Goal: Task Accomplishment & Management: Use online tool/utility

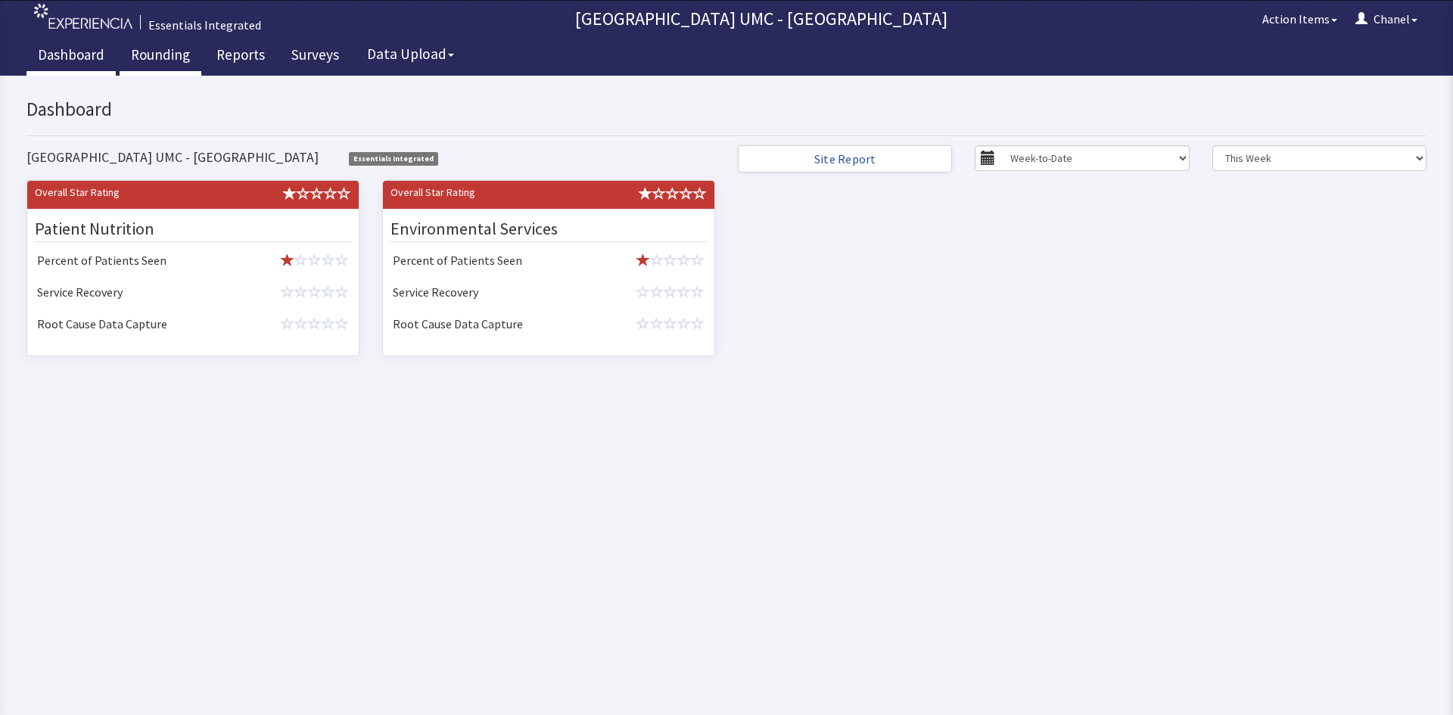
click at [164, 60] on link "Rounding" at bounding box center [161, 57] width 82 height 38
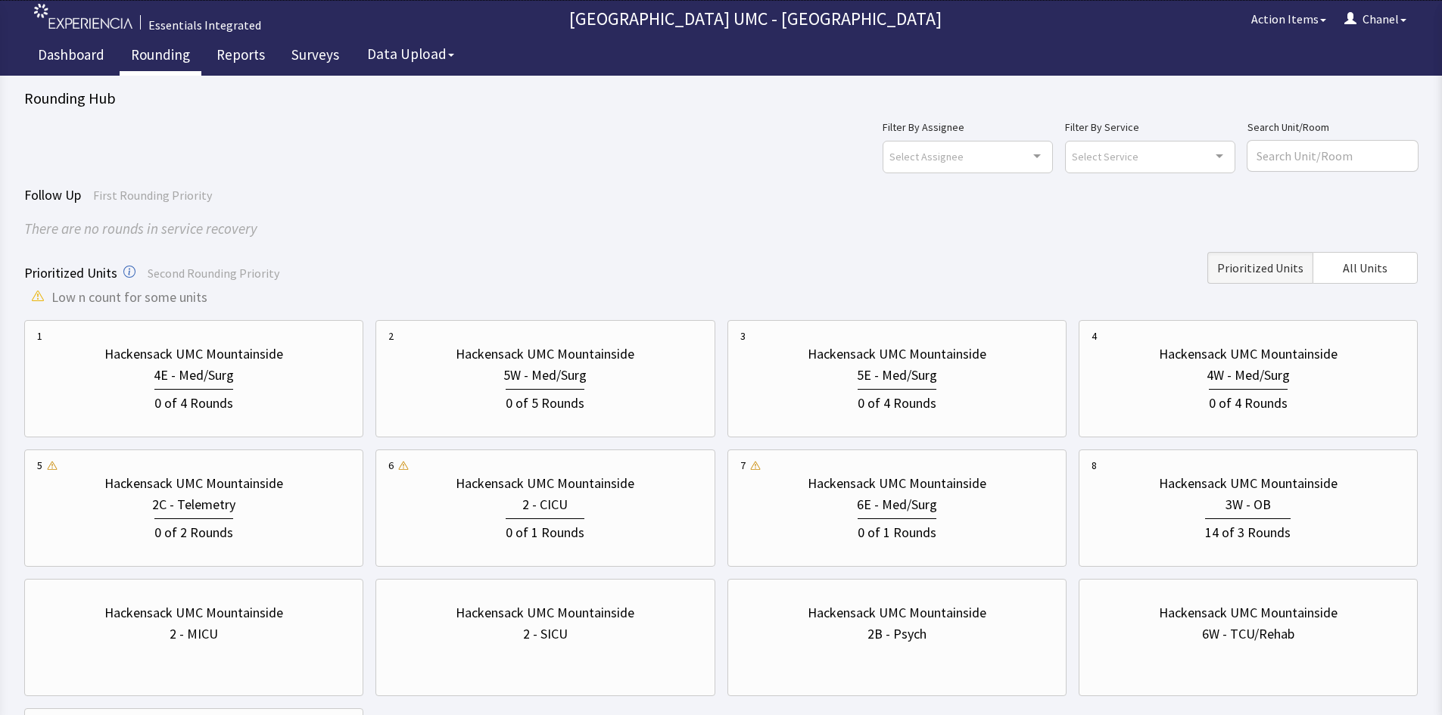
click at [172, 51] on link "Rounding" at bounding box center [161, 57] width 82 height 38
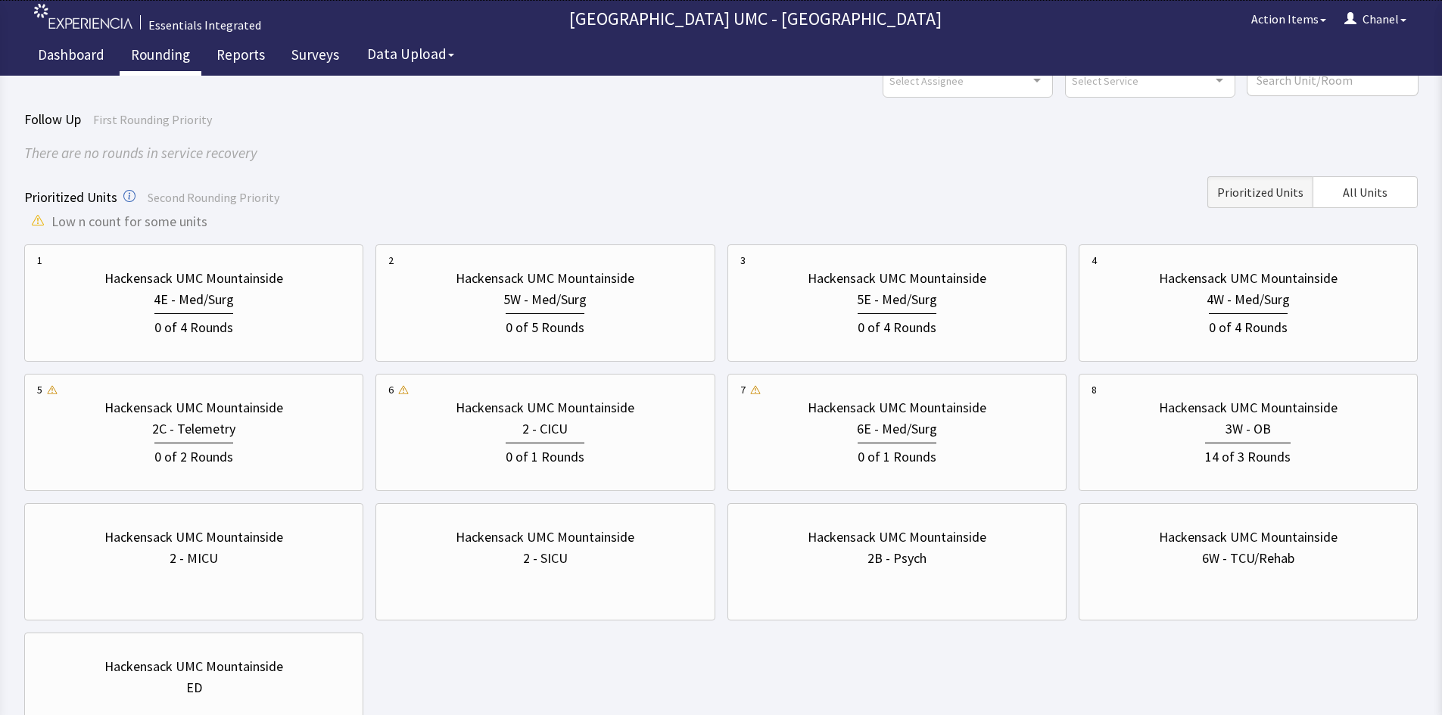
scroll to position [151, 0]
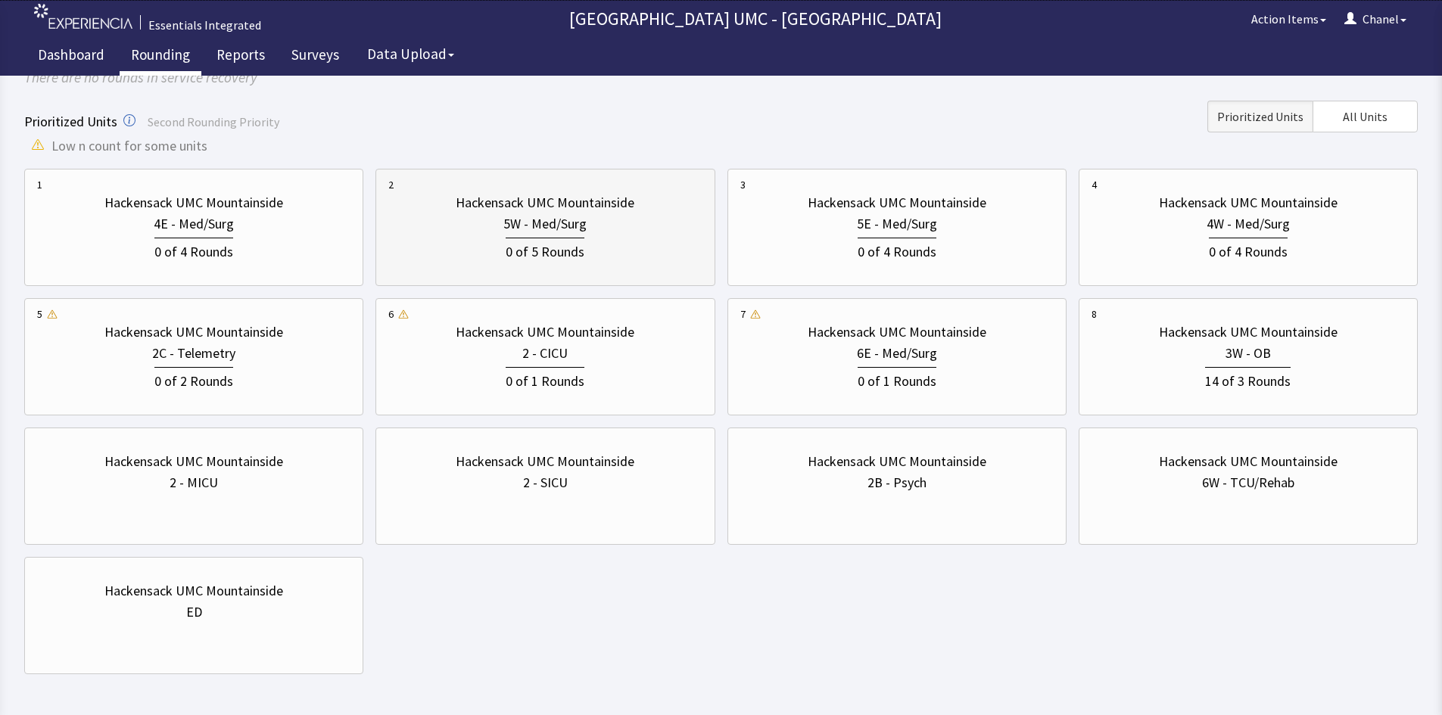
click at [503, 232] on div "5W - Med/Surg" at bounding box center [544, 223] width 313 height 21
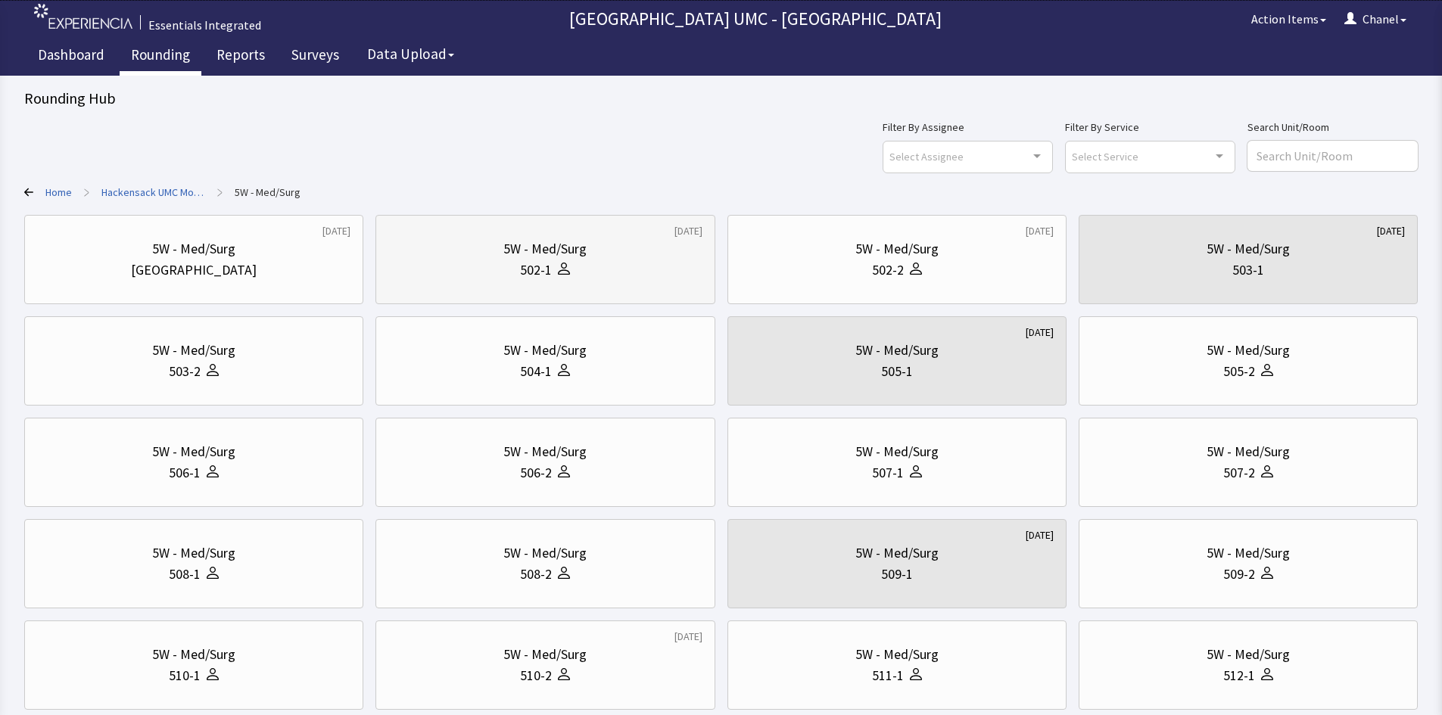
click at [549, 263] on div "502-1" at bounding box center [536, 270] width 32 height 21
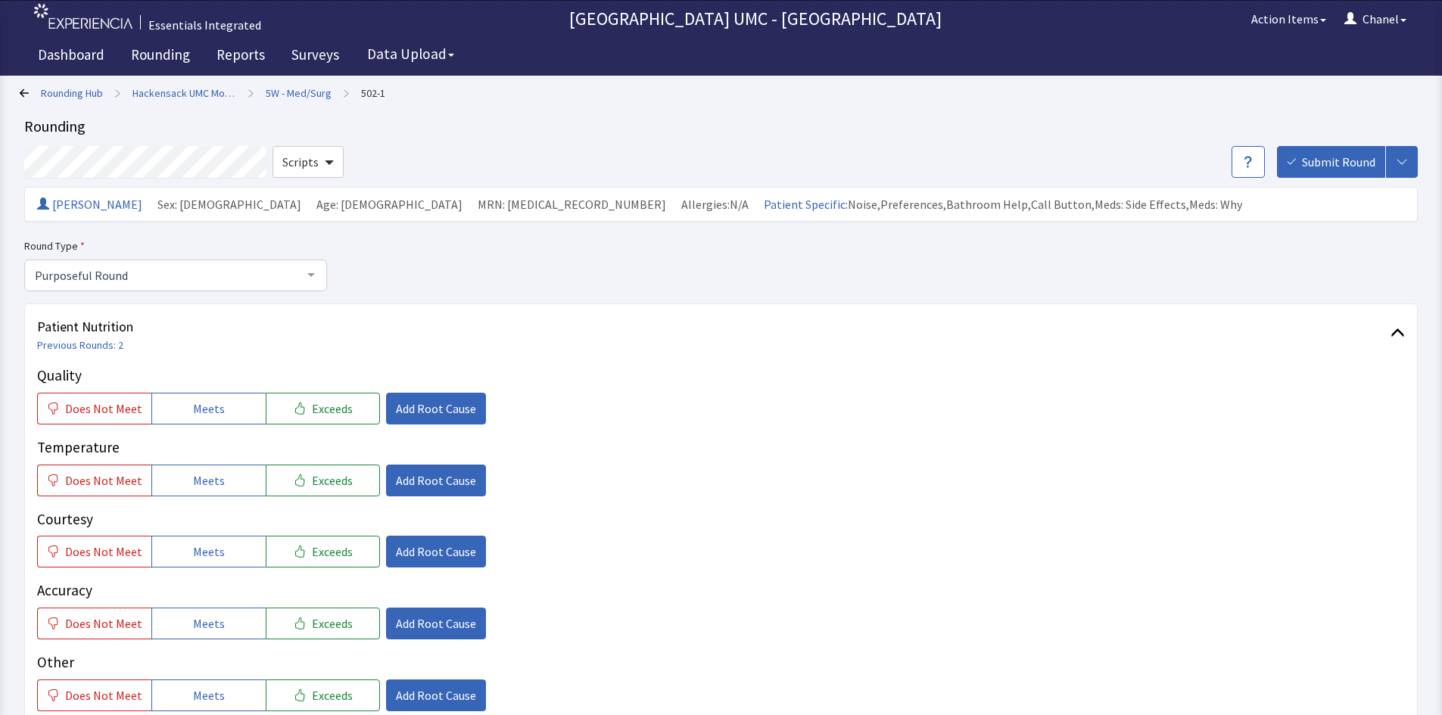
click at [359, 263] on div "Round Type Purposeful Round Purposeful Round Welcome Round Discharge Round Emer…" at bounding box center [720, 264] width 1393 height 54
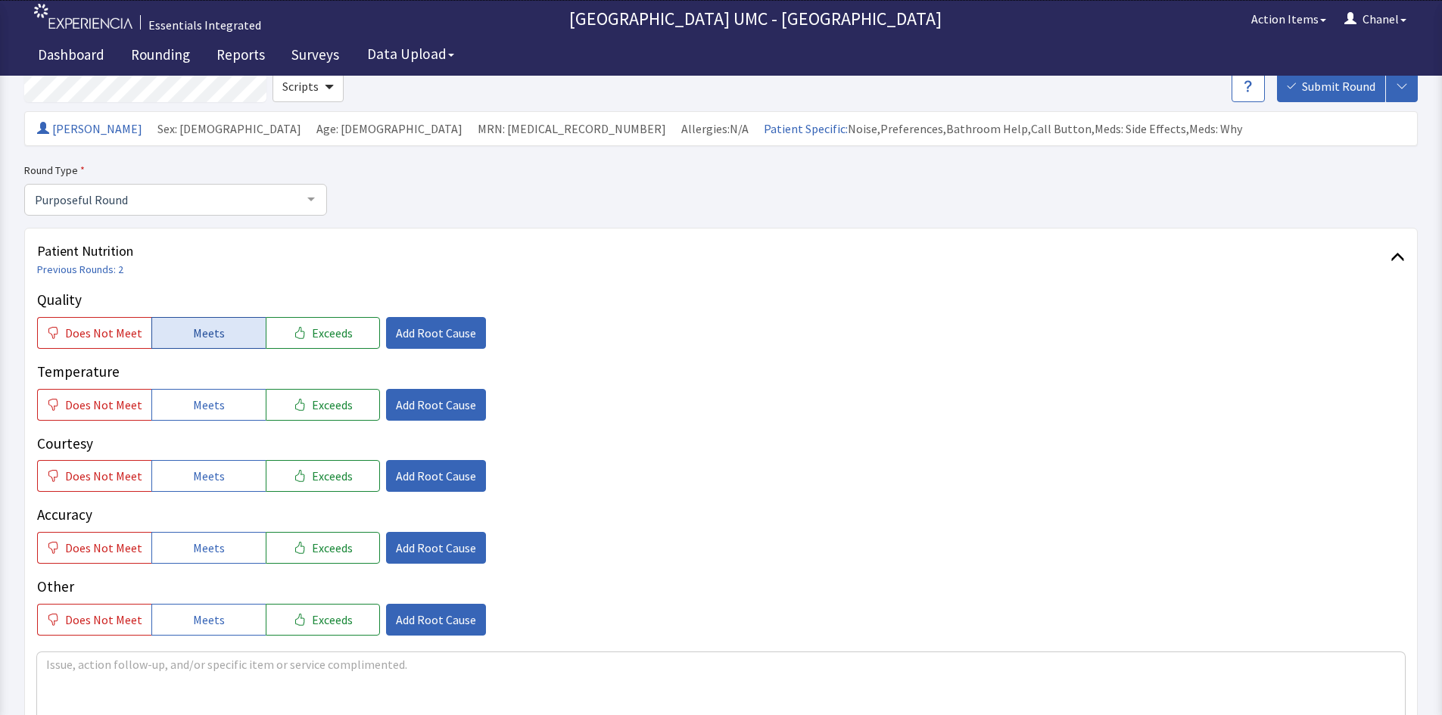
scroll to position [151, 0]
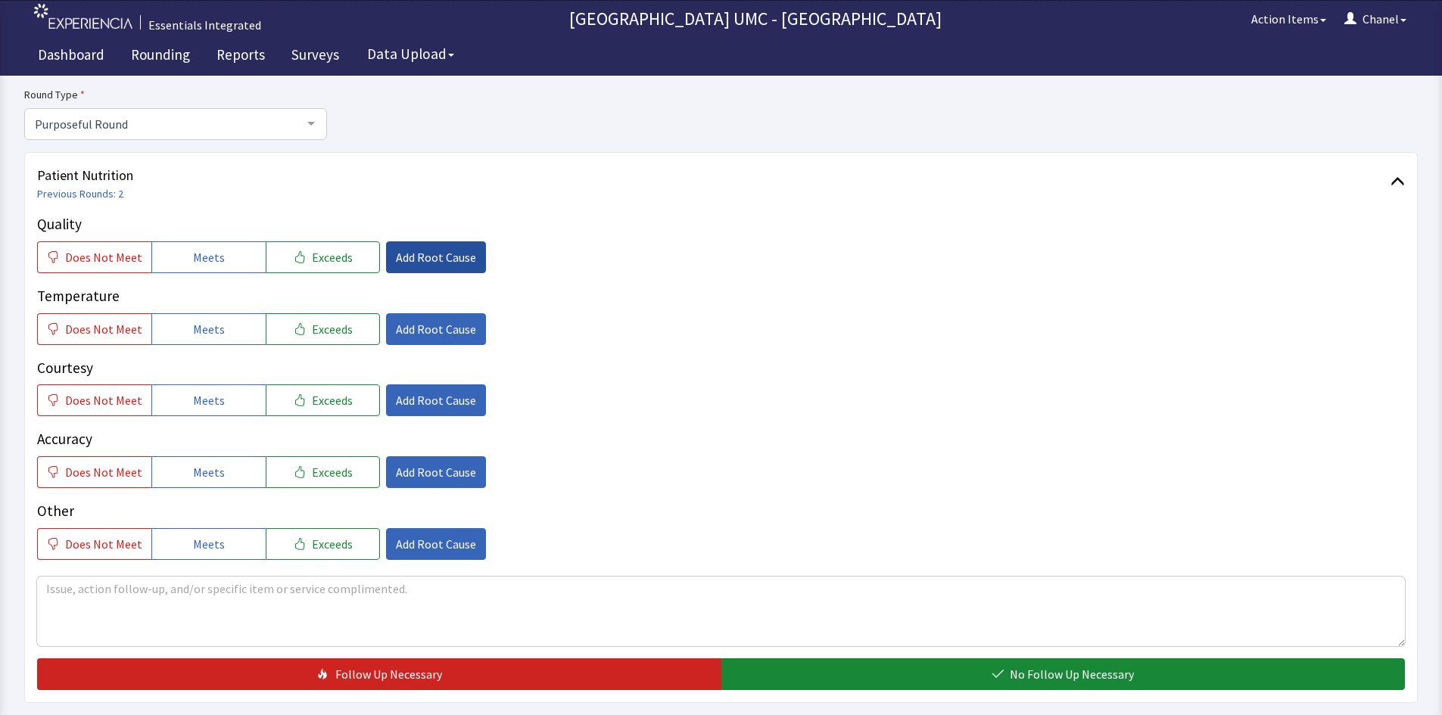
click at [405, 260] on span "Add Root Cause" at bounding box center [436, 257] width 80 height 18
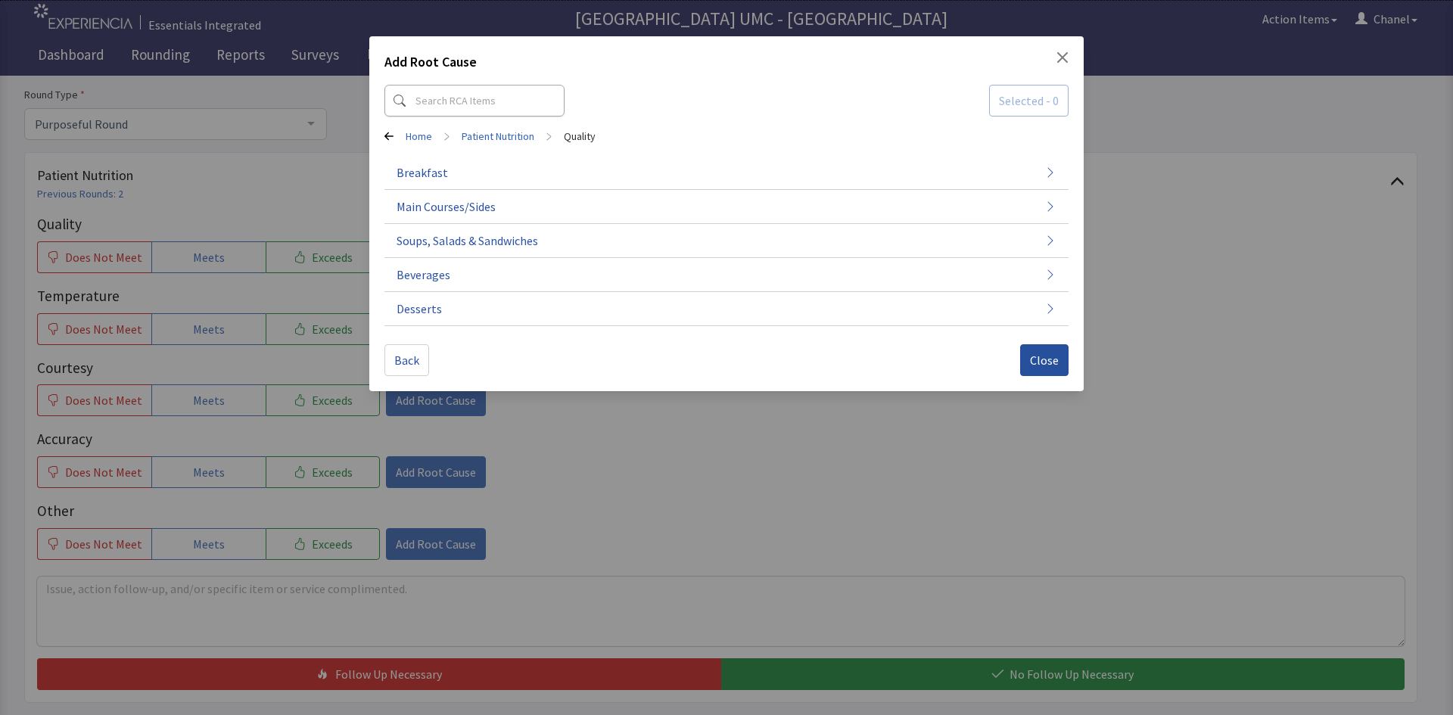
click at [1040, 363] on span "Close" at bounding box center [1044, 360] width 29 height 18
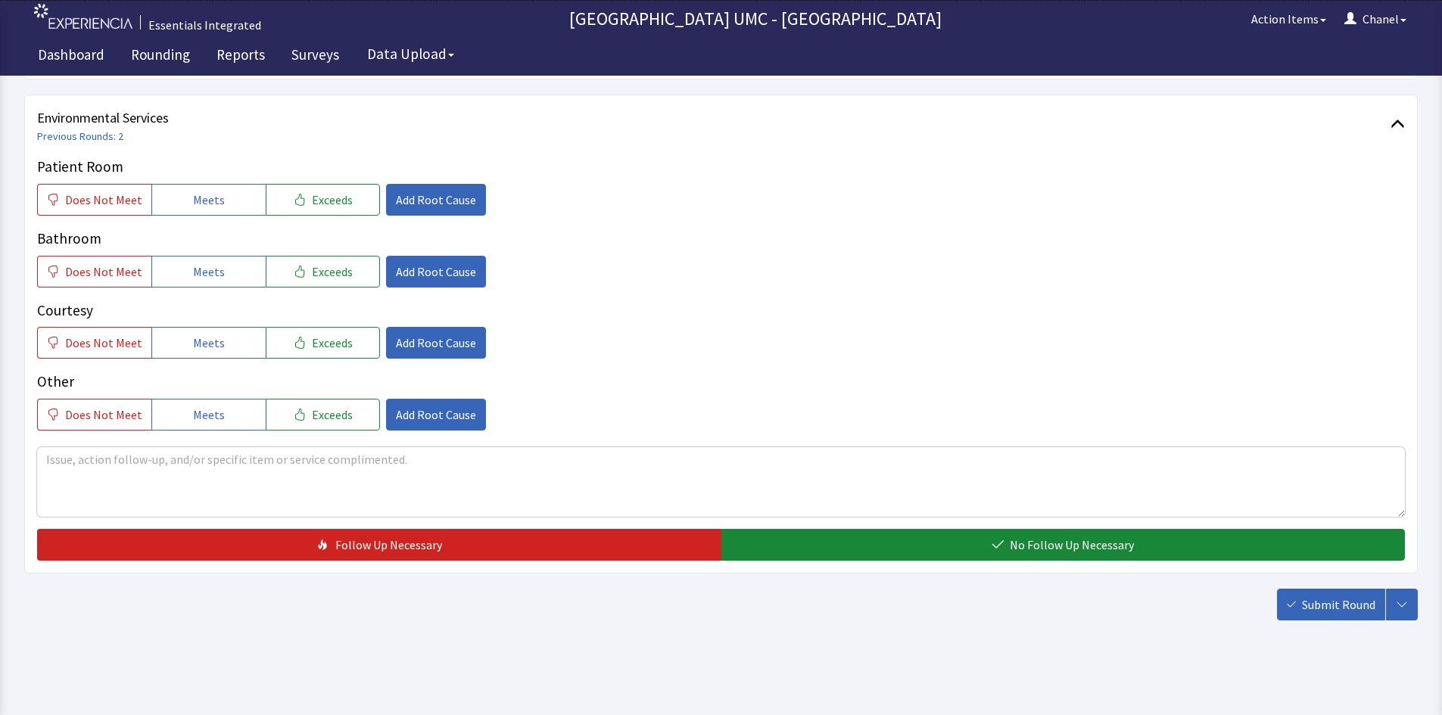
scroll to position [780, 0]
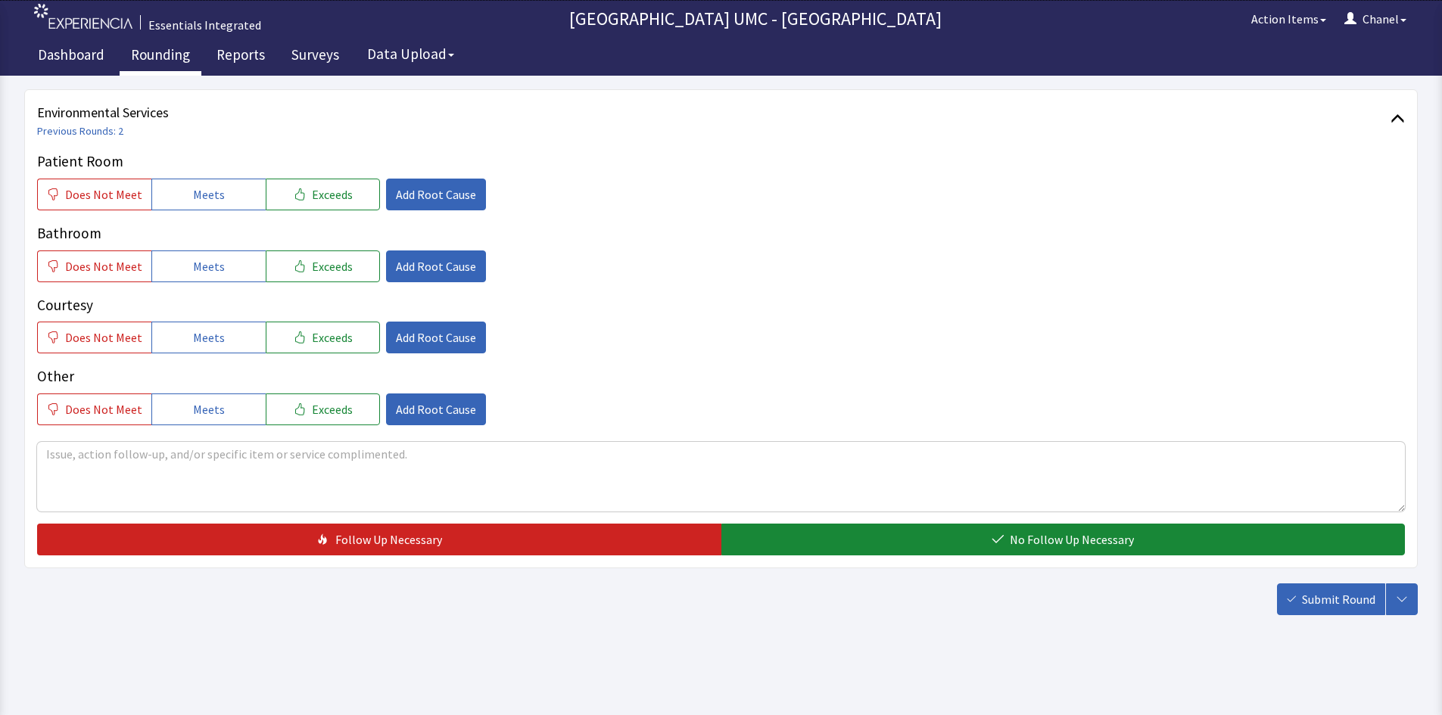
click at [159, 61] on link "Rounding" at bounding box center [161, 57] width 82 height 38
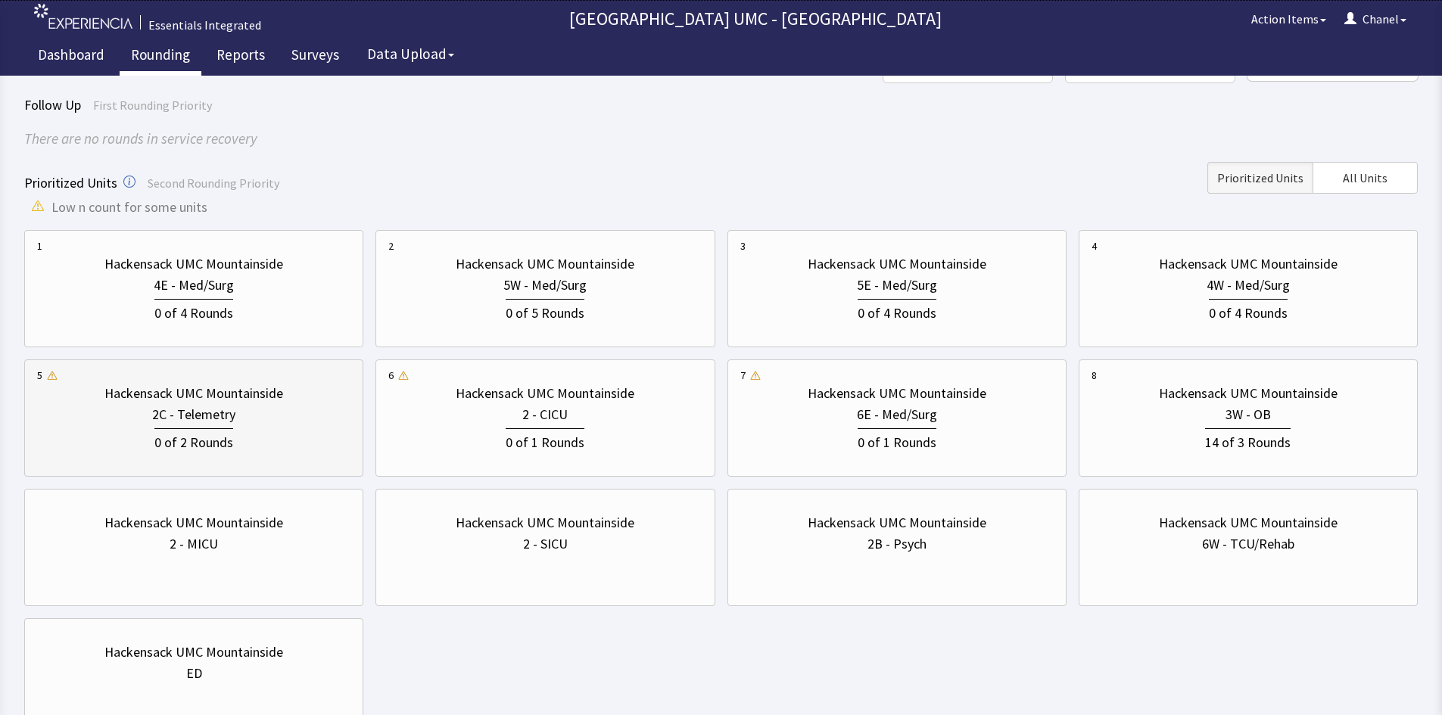
scroll to position [210, 0]
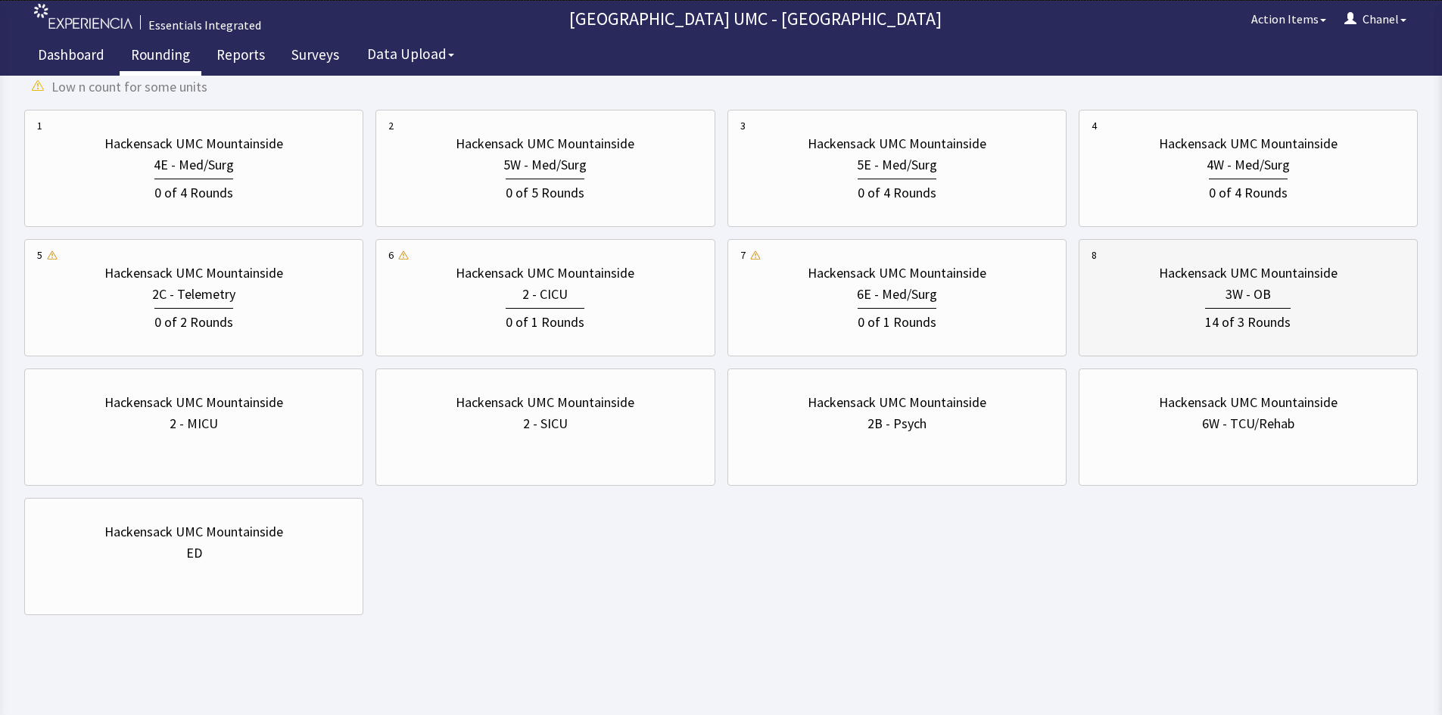
click at [1253, 286] on div "3W - OB" at bounding box center [1247, 294] width 45 height 21
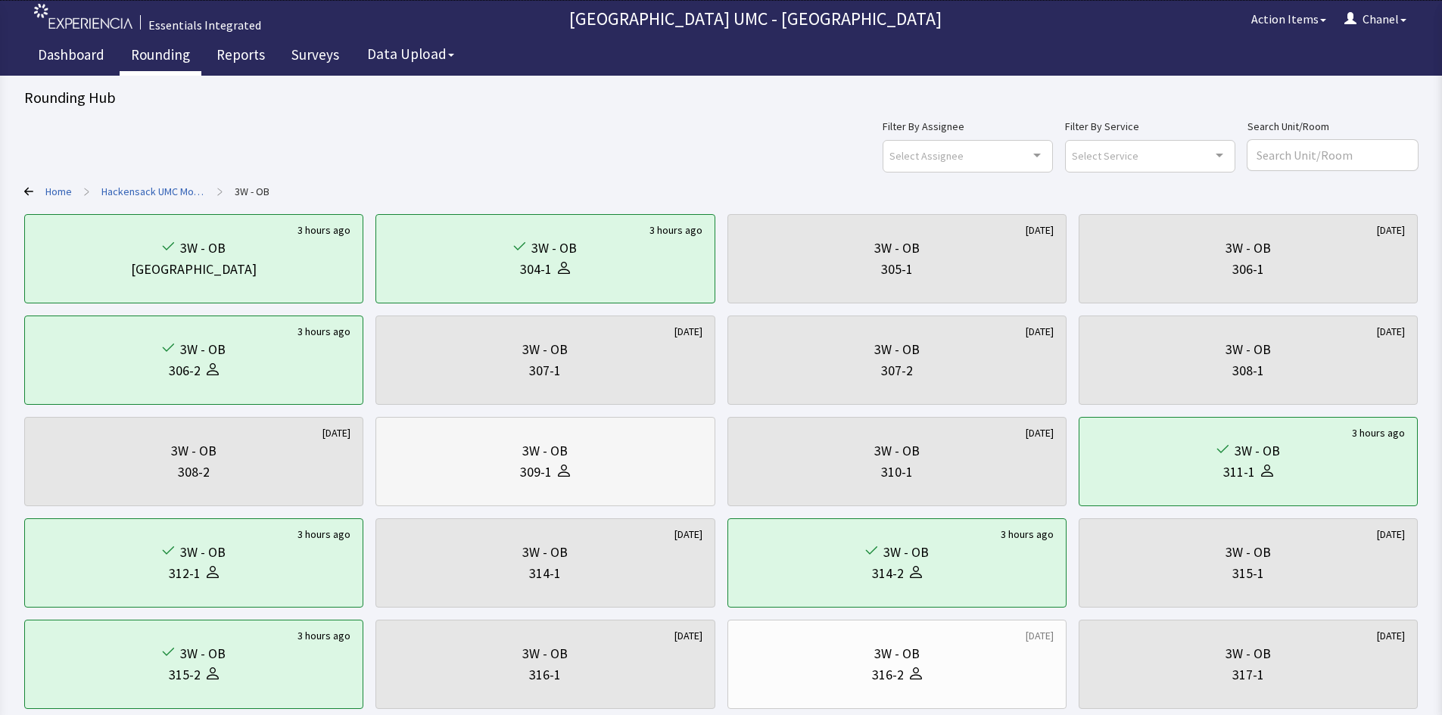
scroll to position [0, 0]
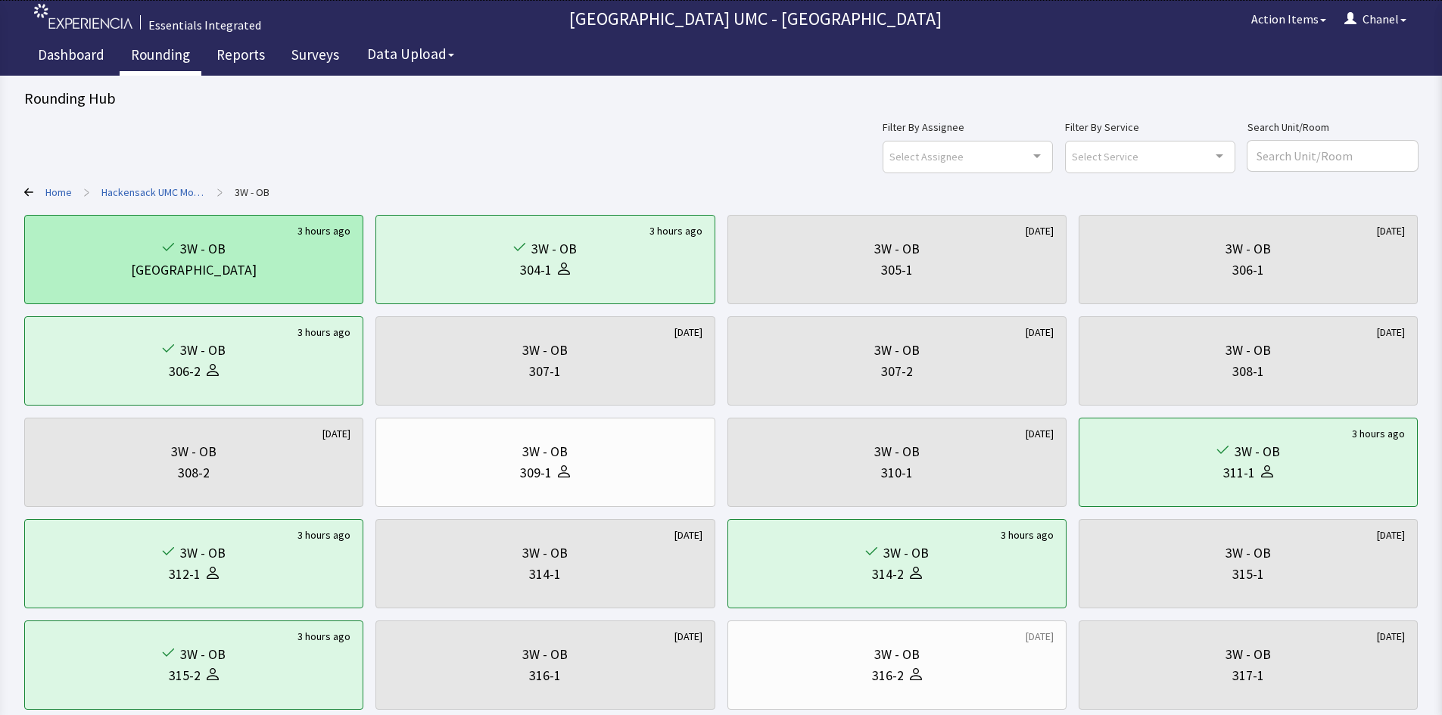
click at [266, 239] on div "3W - OB" at bounding box center [193, 248] width 313 height 21
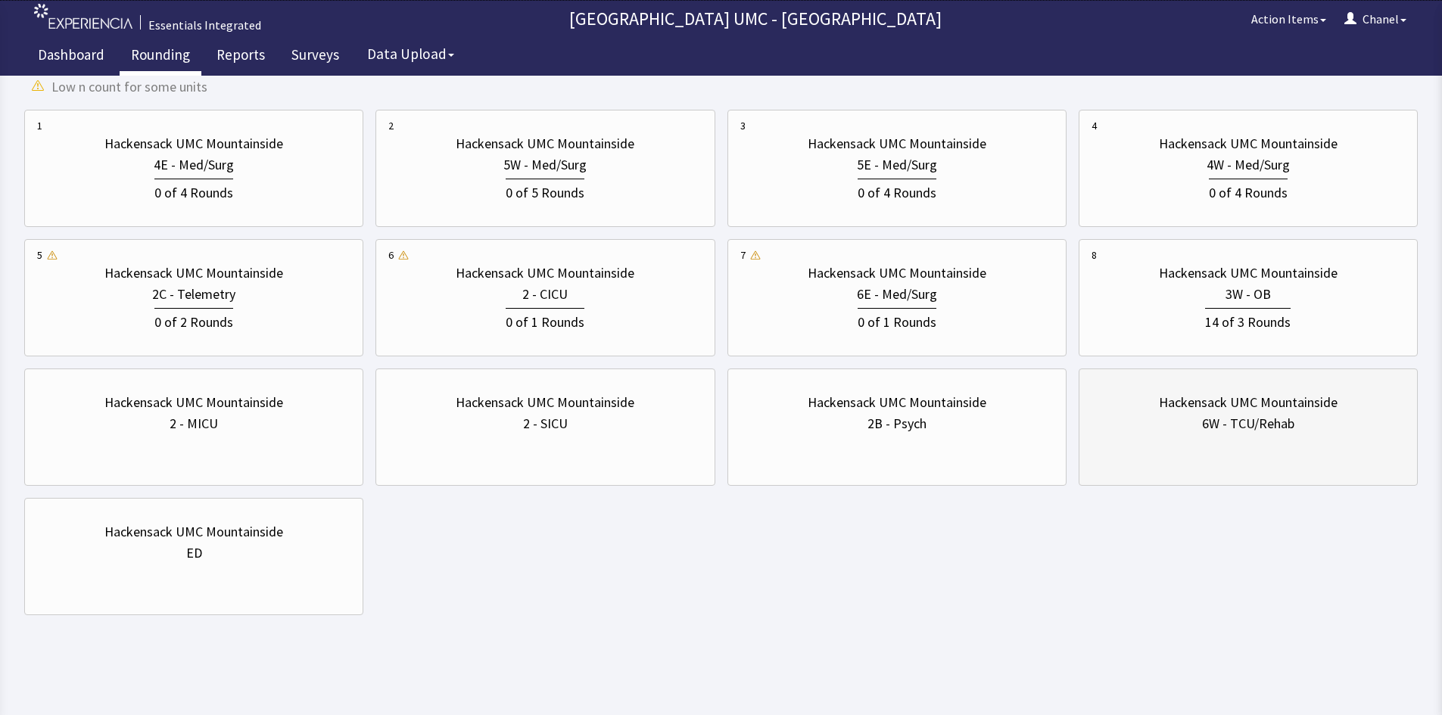
scroll to position [135, 0]
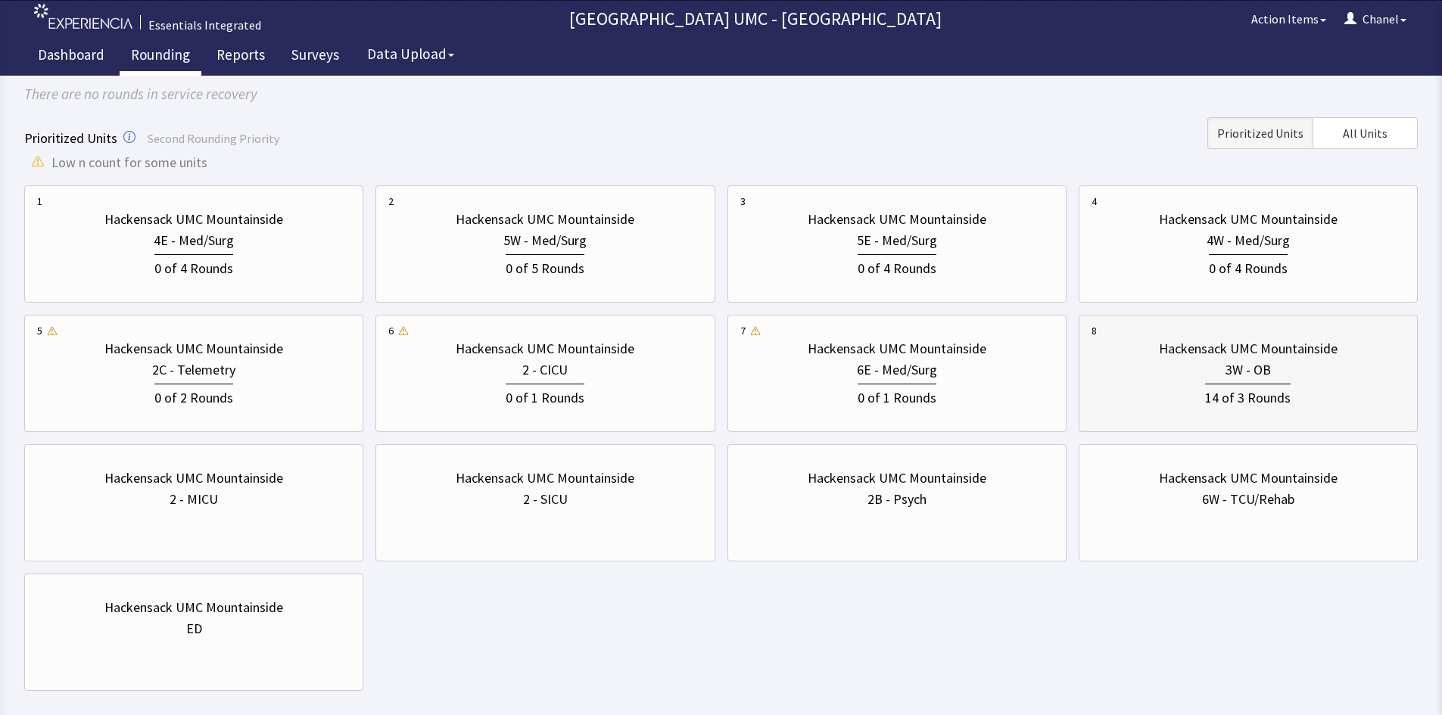
click at [1228, 397] on div "14 of 3 Rounds" at bounding box center [1248, 396] width 86 height 25
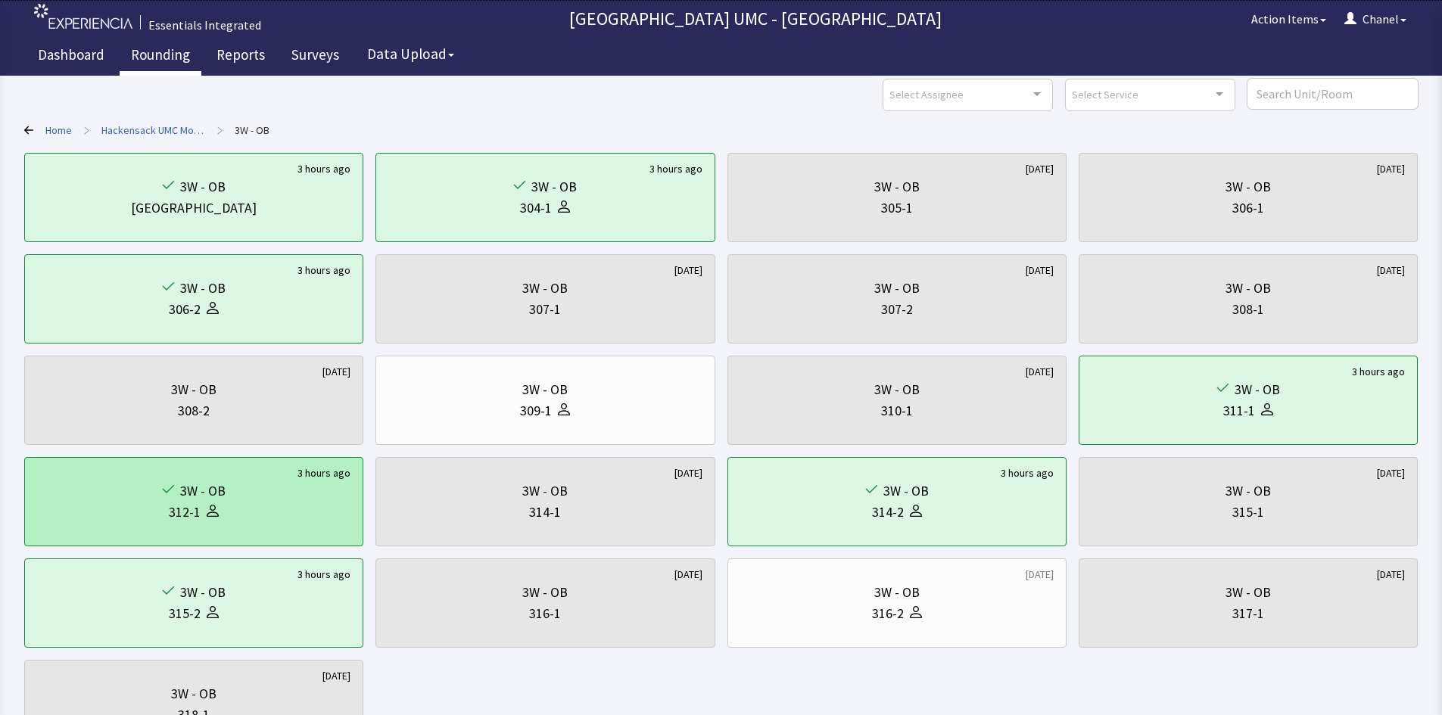
scroll to position [45, 0]
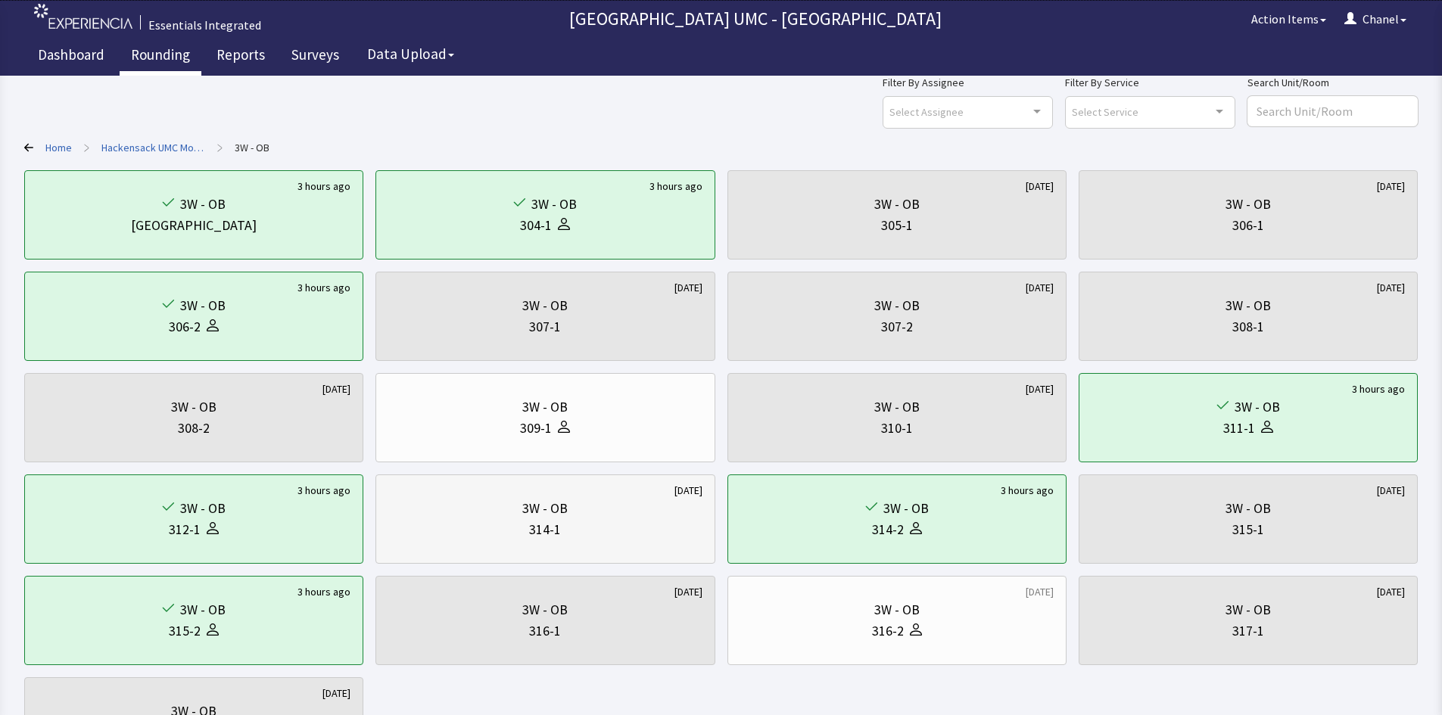
click at [501, 531] on div "314-1" at bounding box center [544, 529] width 313 height 21
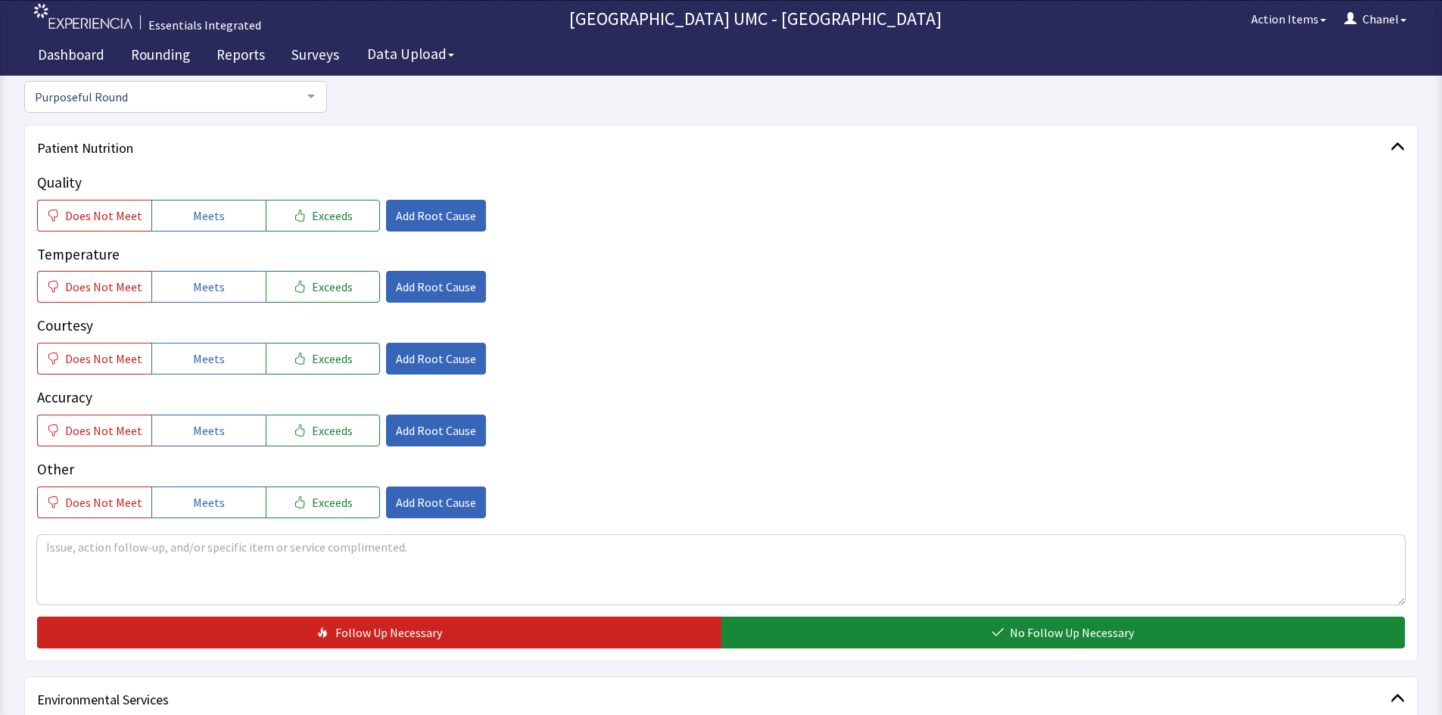
scroll to position [36, 0]
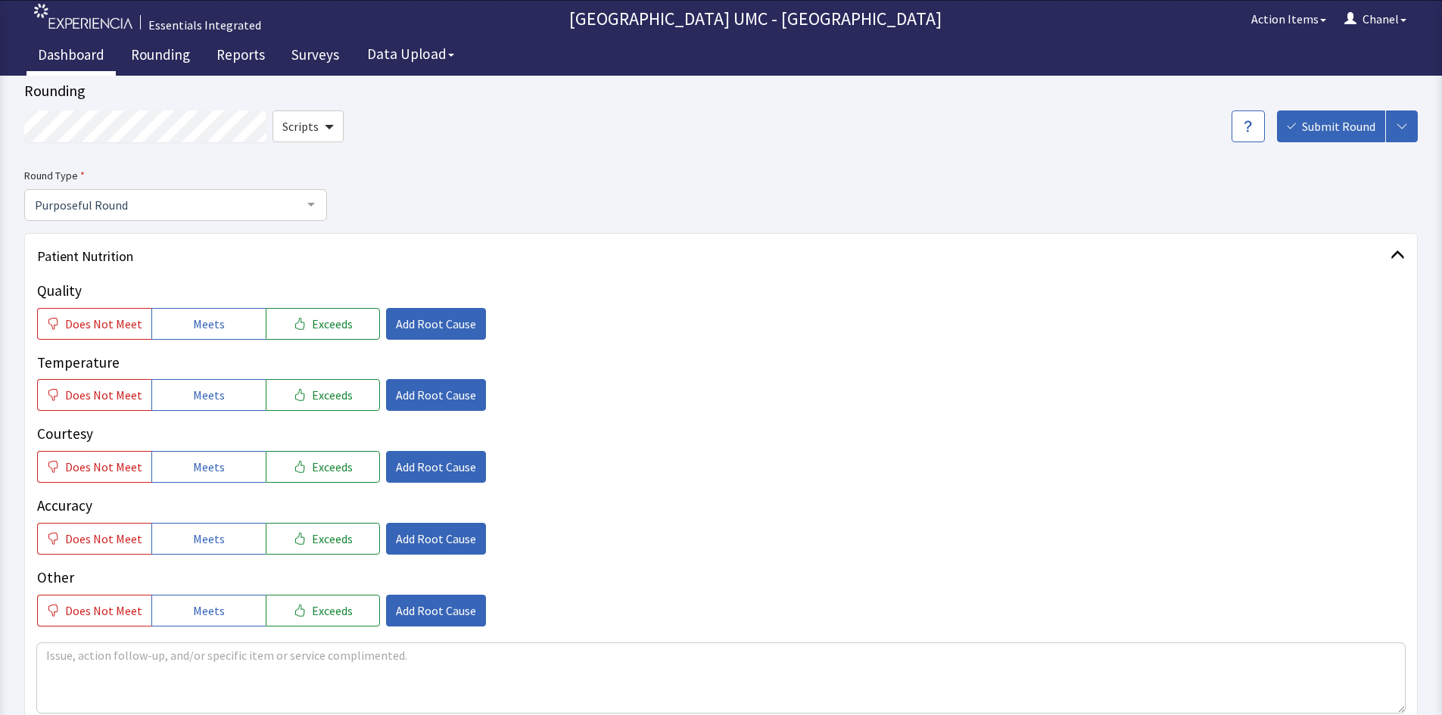
click at [95, 58] on link "Dashboard" at bounding box center [70, 57] width 89 height 38
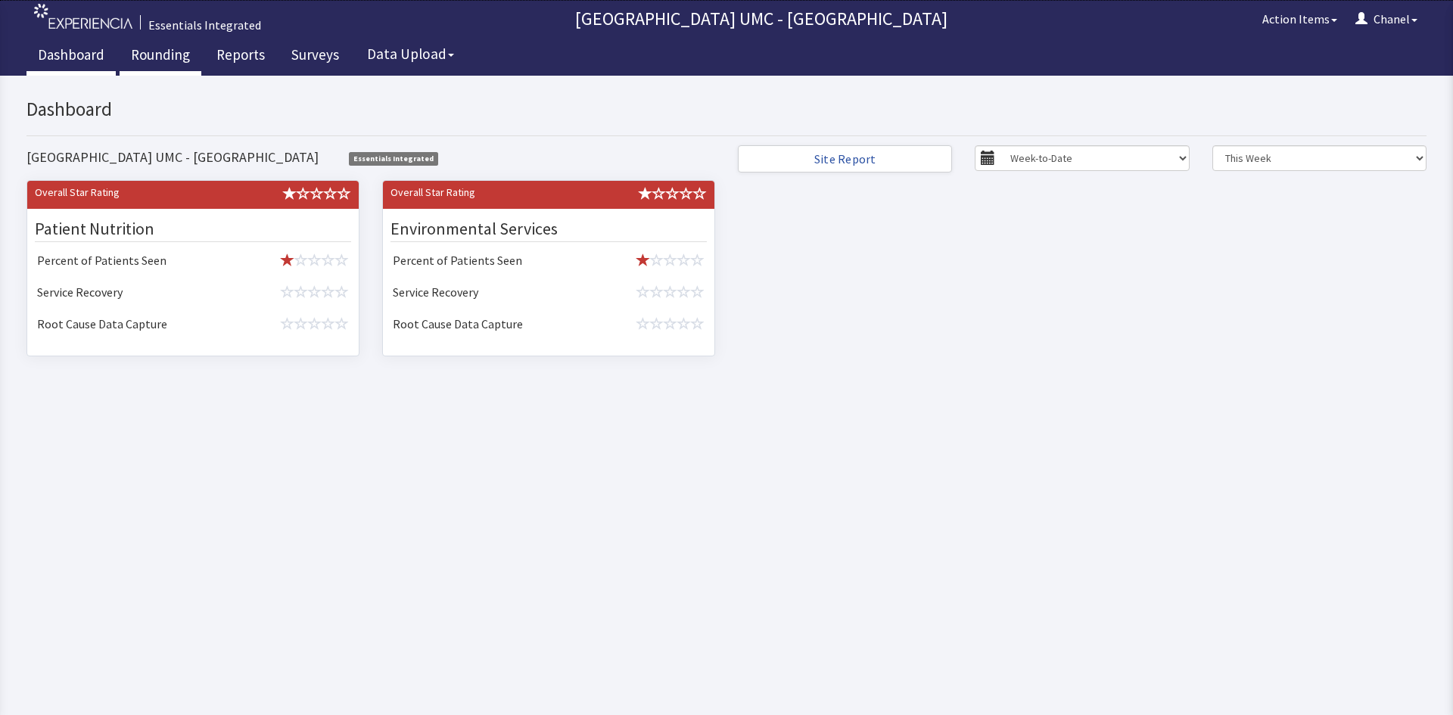
click at [170, 51] on link "Rounding" at bounding box center [161, 57] width 82 height 38
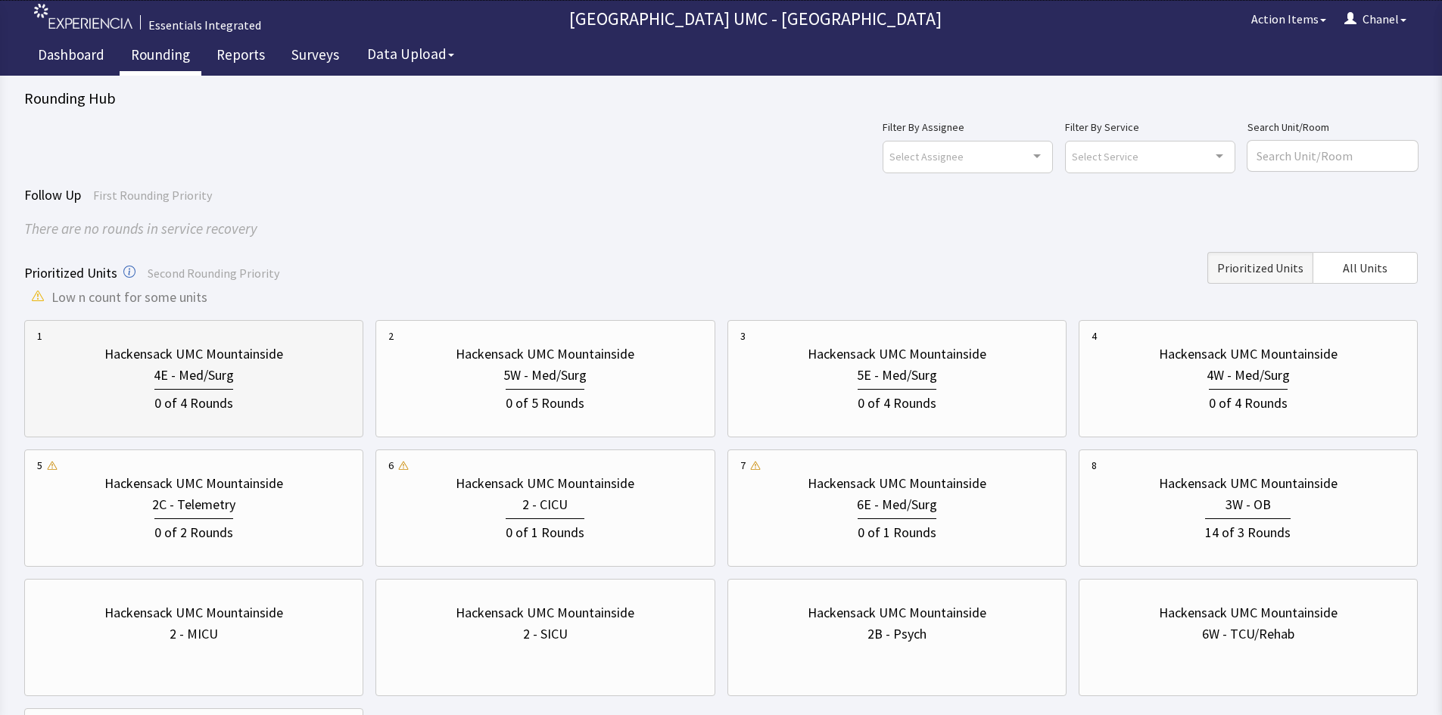
click at [222, 383] on div "4E - Med/Surg" at bounding box center [194, 375] width 80 height 21
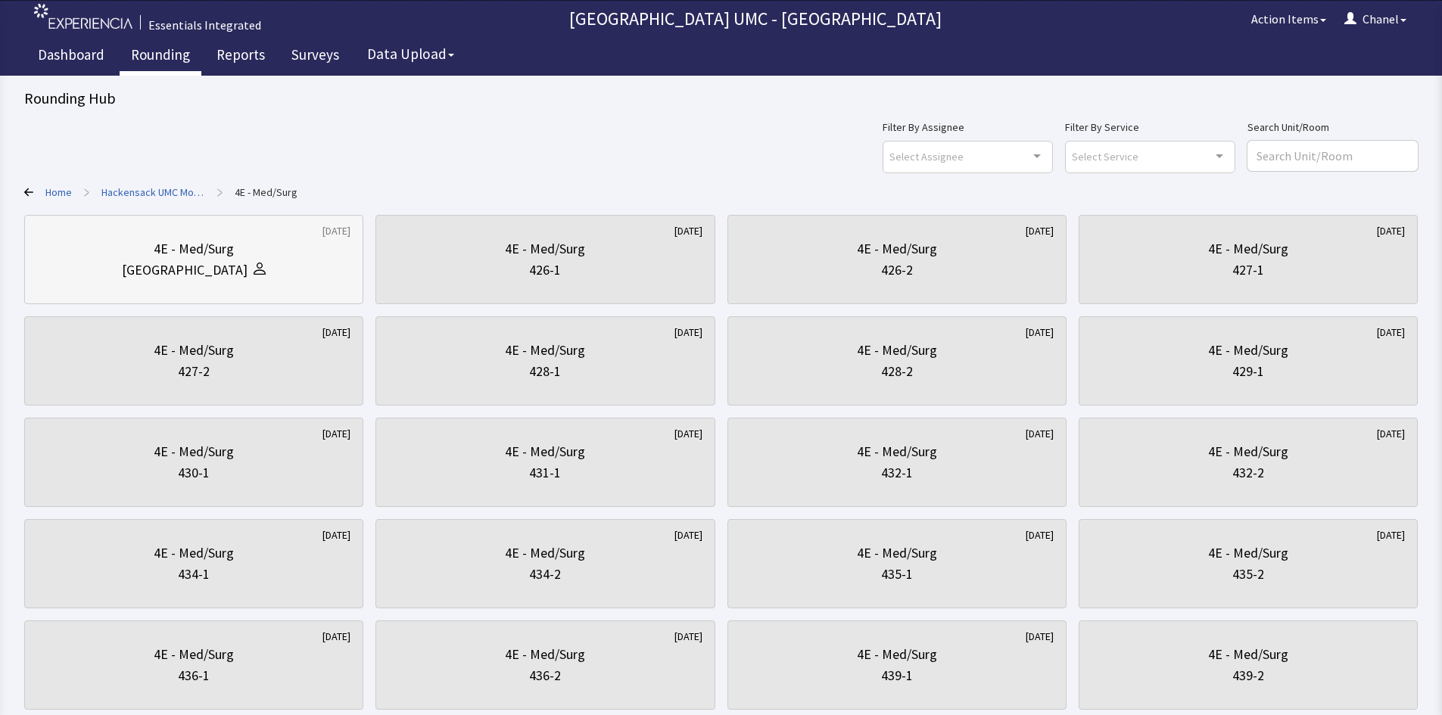
click at [247, 261] on div at bounding box center [256, 270] width 18 height 21
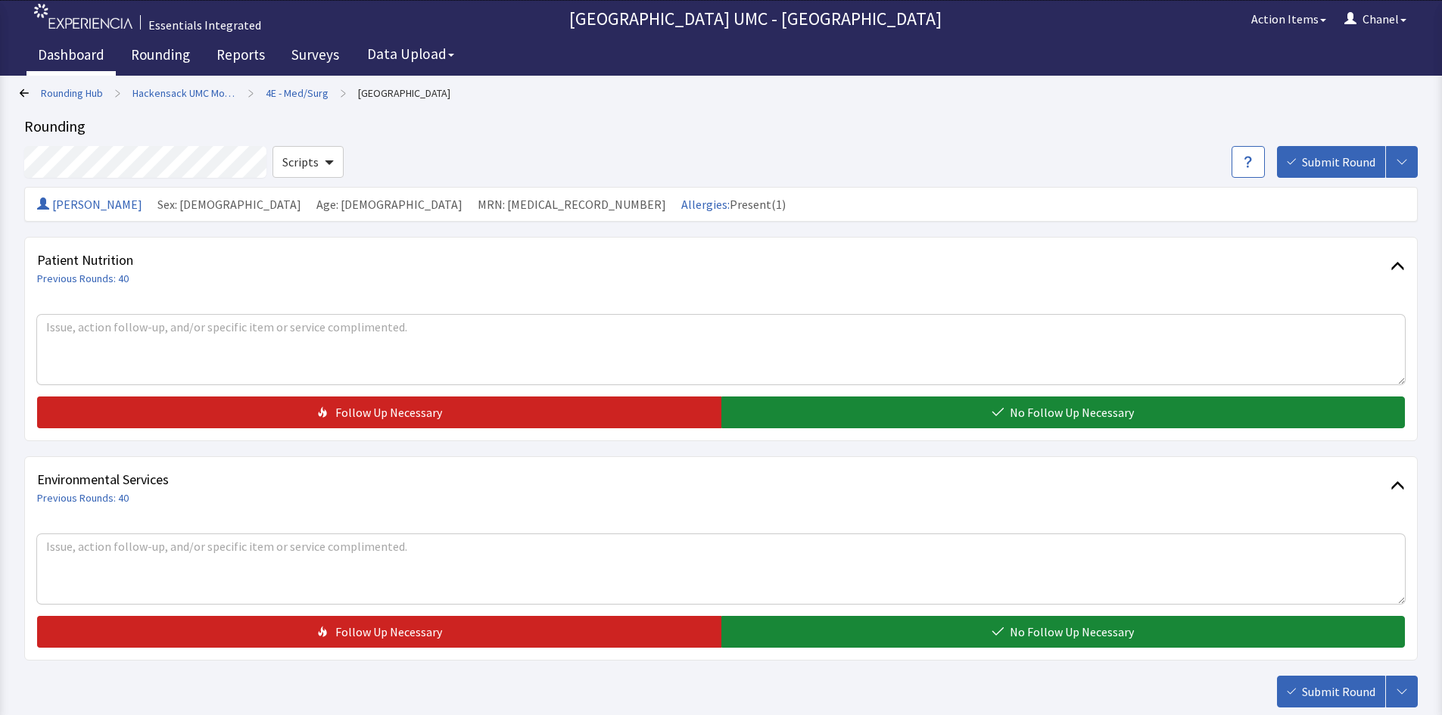
click at [69, 57] on link "Dashboard" at bounding box center [70, 57] width 89 height 38
